Goal: Task Accomplishment & Management: Use online tool/utility

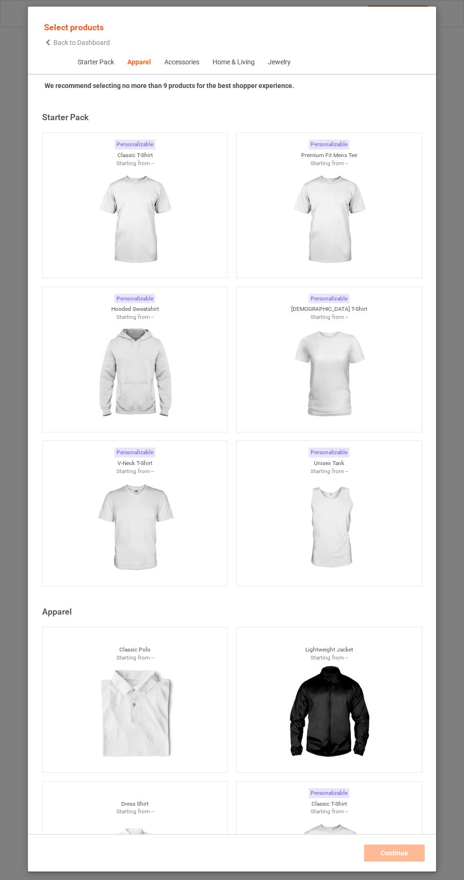
scroll to position [507, 0]
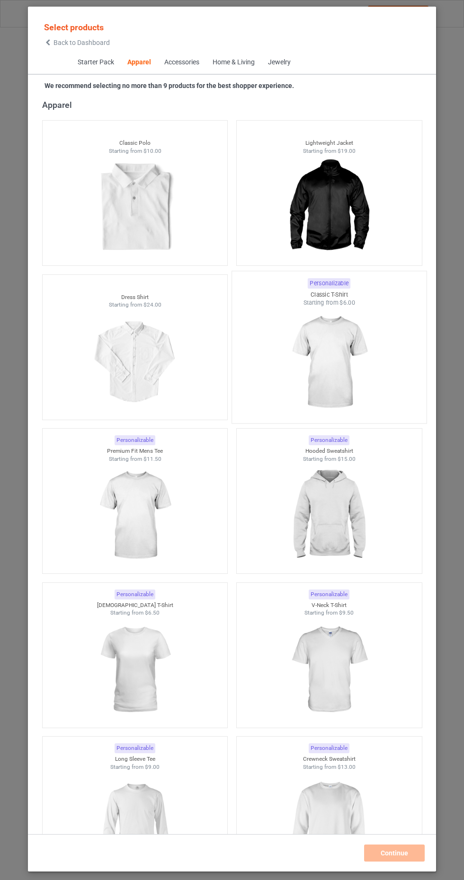
click at [343, 349] on img at bounding box center [328, 362] width 89 height 111
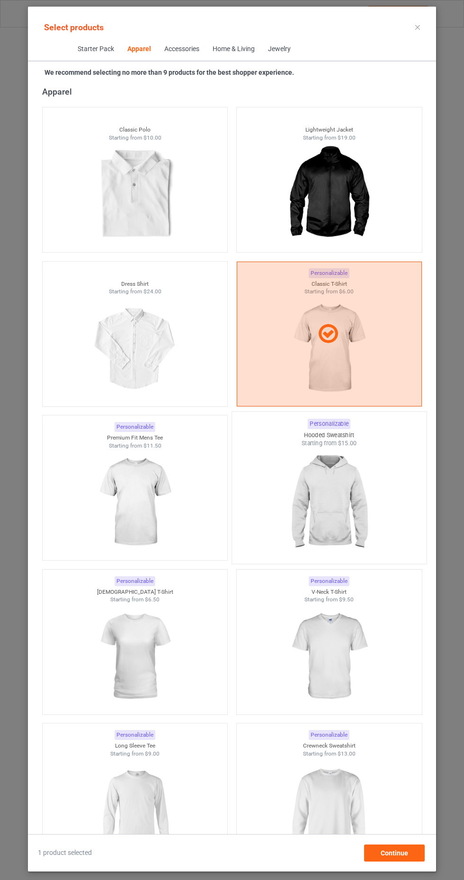
click at [342, 493] on img at bounding box center [328, 503] width 89 height 111
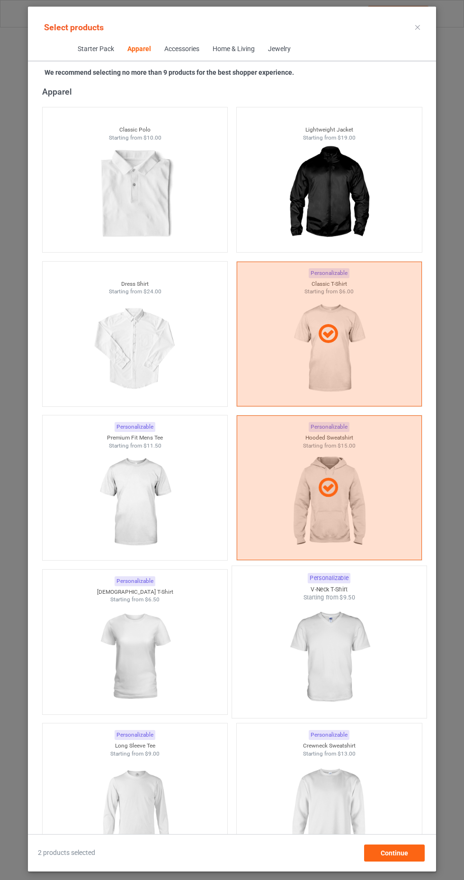
click at [330, 645] on img at bounding box center [328, 657] width 89 height 111
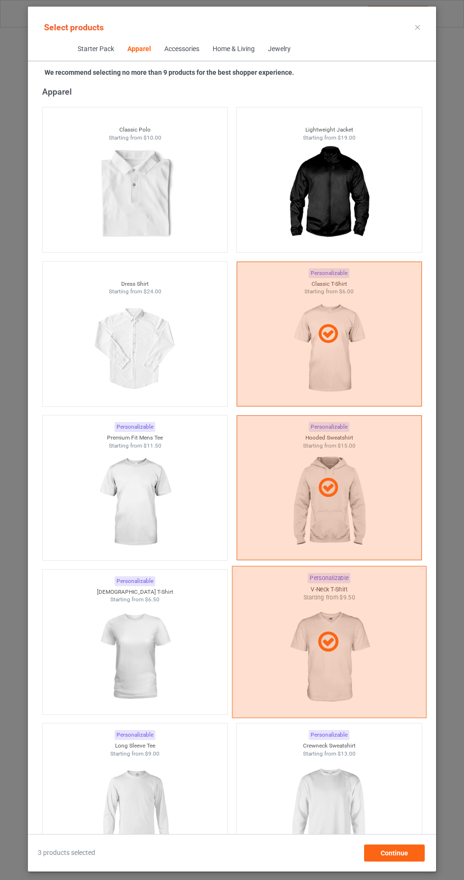
click at [120, 497] on img at bounding box center [134, 502] width 85 height 106
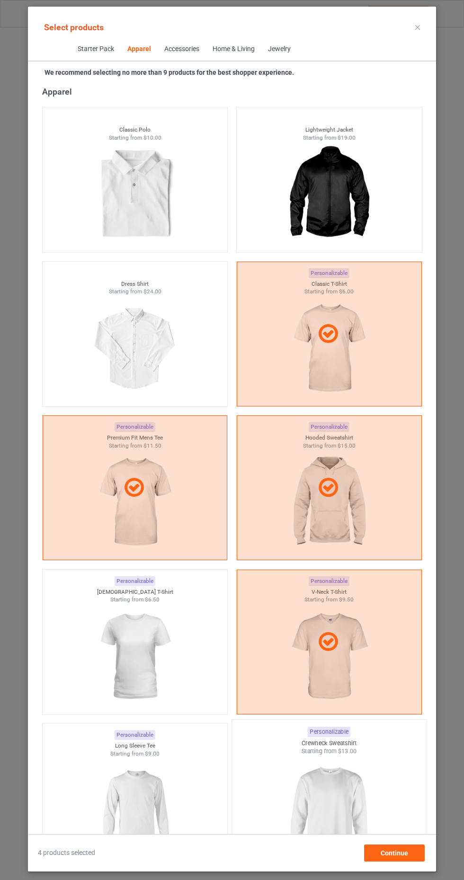
click at [319, 794] on img at bounding box center [328, 811] width 89 height 111
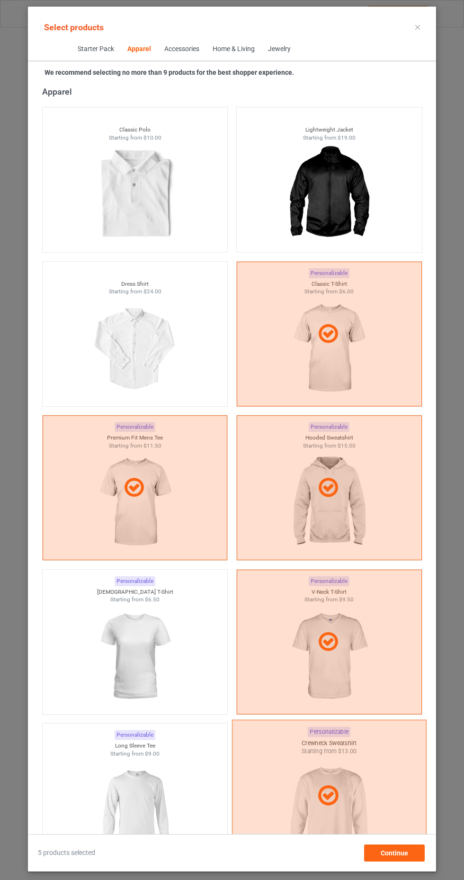
scroll to position [61, 0]
click at [397, 859] on div "Continue" at bounding box center [394, 853] width 61 height 17
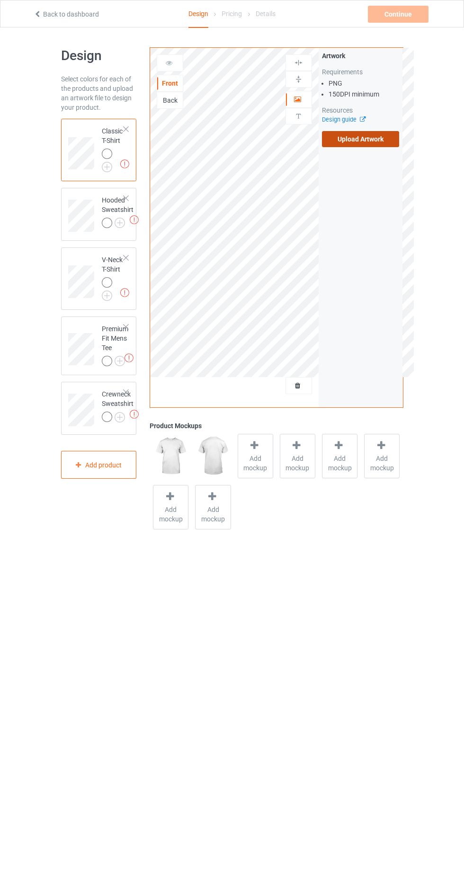
click at [375, 140] on label "Upload Artwork" at bounding box center [361, 139] width 78 height 16
click at [0, 0] on input "Upload Artwork" at bounding box center [0, 0] width 0 height 0
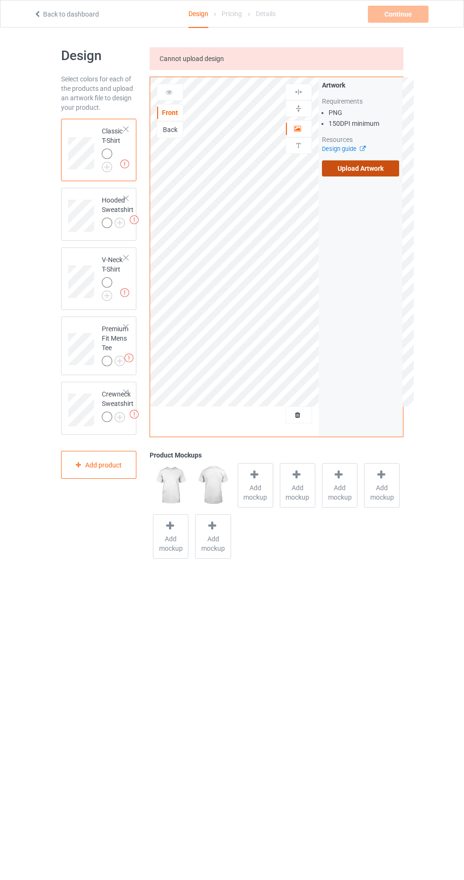
click at [381, 170] on label "Upload Artwork" at bounding box center [361, 168] width 78 height 16
click at [0, 0] on input "Upload Artwork" at bounding box center [0, 0] width 0 height 0
click at [300, 431] on div "Front Back Artwork Upload artwork before adding personalization" at bounding box center [234, 257] width 168 height 360
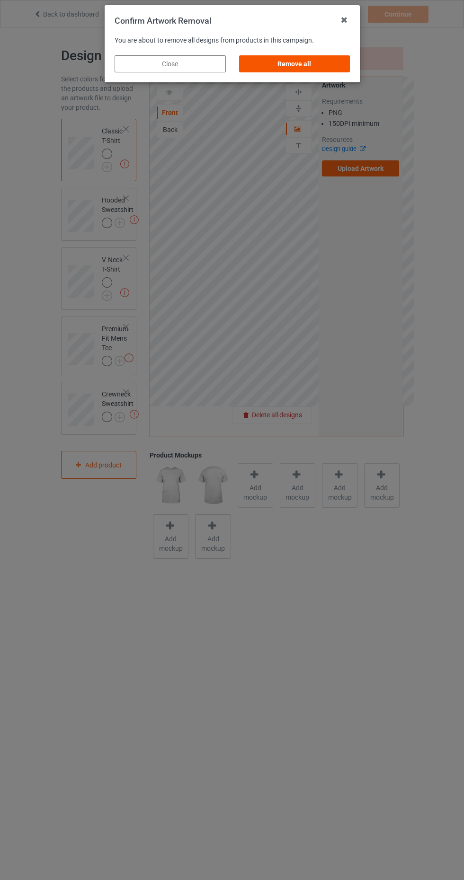
click at [302, 59] on div "Remove all" at bounding box center [293, 63] width 111 height 17
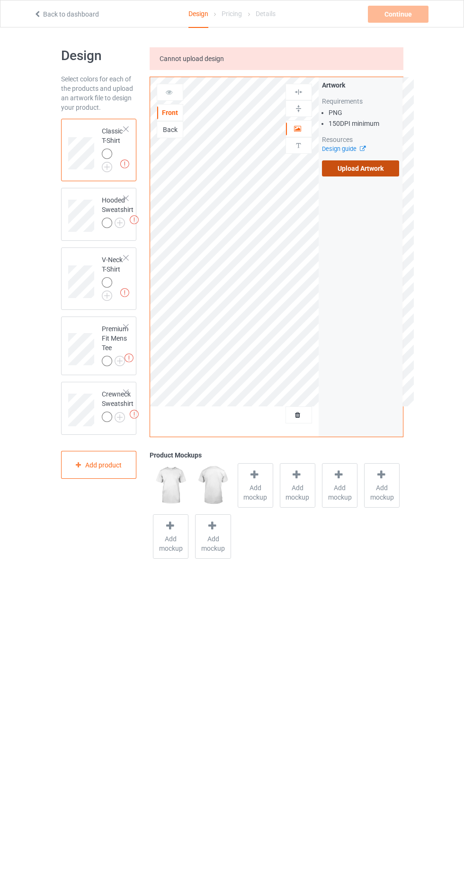
click at [375, 165] on label "Upload Artwork" at bounding box center [361, 168] width 78 height 16
click at [0, 0] on input "Upload Artwork" at bounding box center [0, 0] width 0 height 0
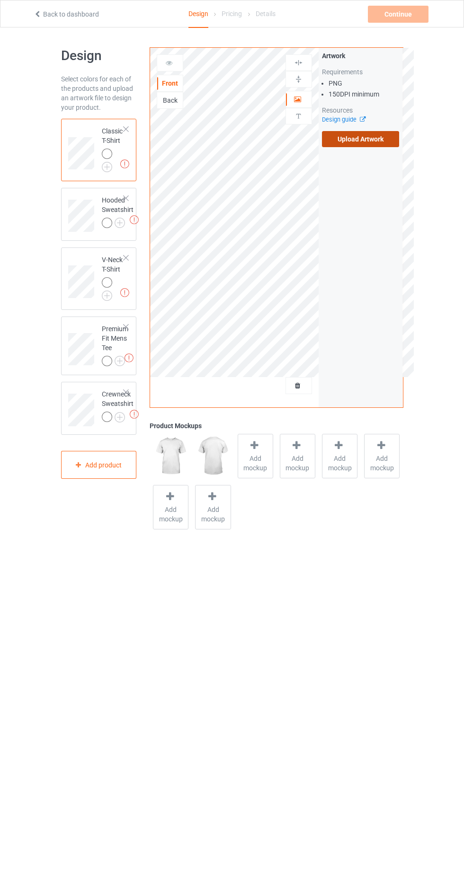
click at [367, 139] on label "Upload Artwork" at bounding box center [361, 139] width 78 height 16
click at [0, 0] on input "Upload Artwork" at bounding box center [0, 0] width 0 height 0
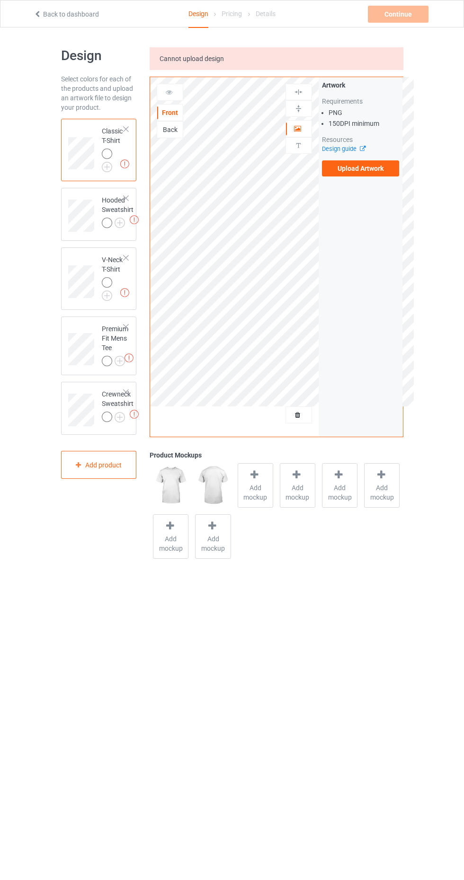
click at [253, 878] on body "Back to dashboard Design Pricing Details Continue Missing artworks Design Selec…" at bounding box center [232, 467] width 464 height 880
